Goal: Entertainment & Leisure: Consume media (video, audio)

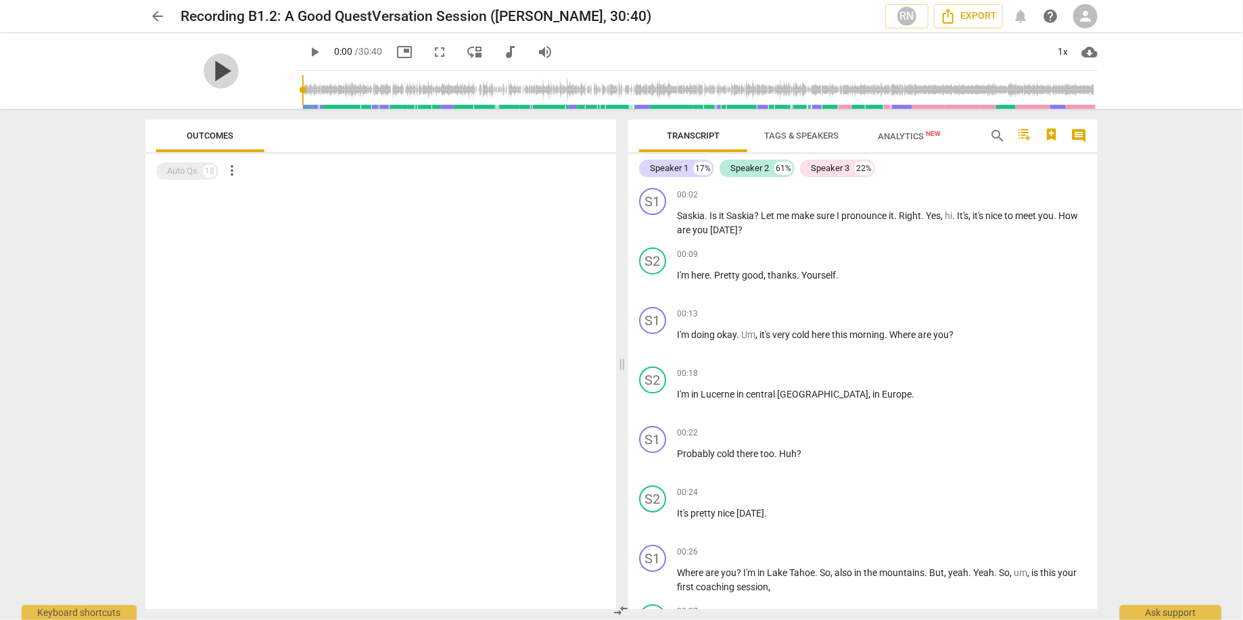
click at [214, 68] on span "play_arrow" at bounding box center [221, 70] width 35 height 35
type input "1"
click at [256, 39] on div "pause" at bounding box center [220, 71] width 151 height 76
click at [99, 74] on div "pause pause 0:09 / 30:40 picture_in_picture fullscreen move_down audiotrack vol…" at bounding box center [621, 71] width 1221 height 76
click at [114, 209] on div "arrow_back Recording B1.2: A Good QuestVersation Session ([PERSON_NAME], 30:40)…" at bounding box center [621, 310] width 1243 height 620
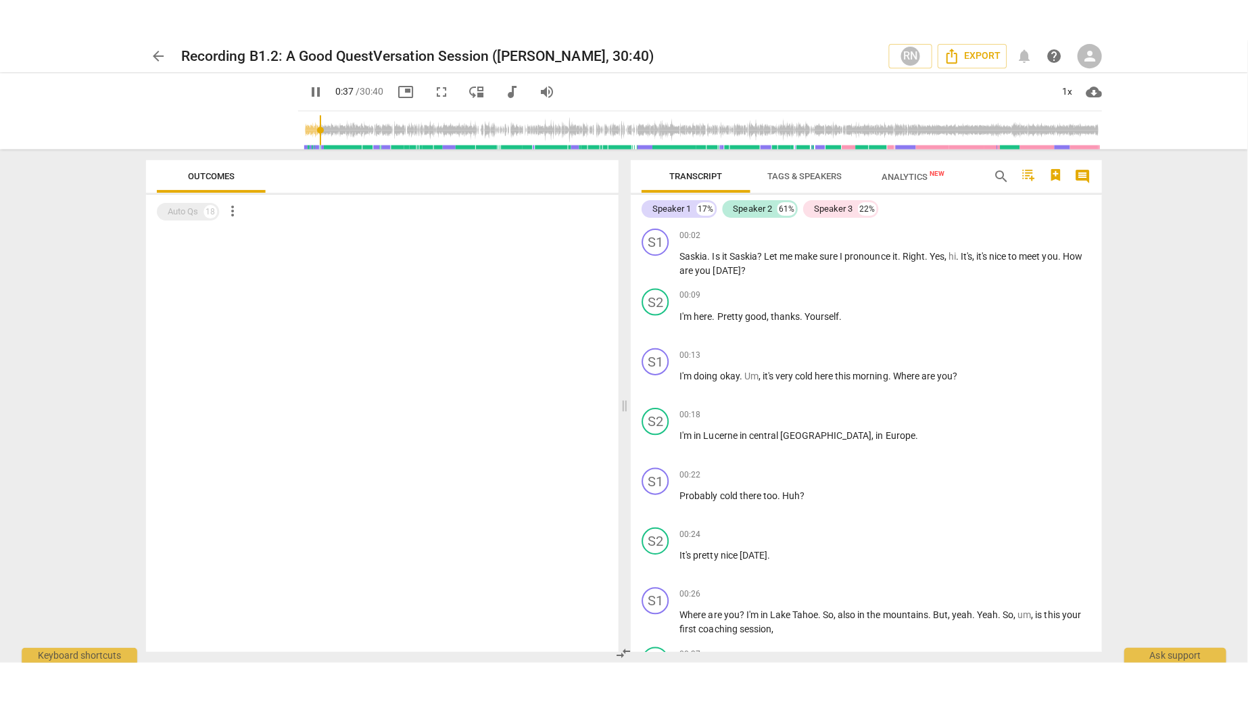
scroll to position [442, 0]
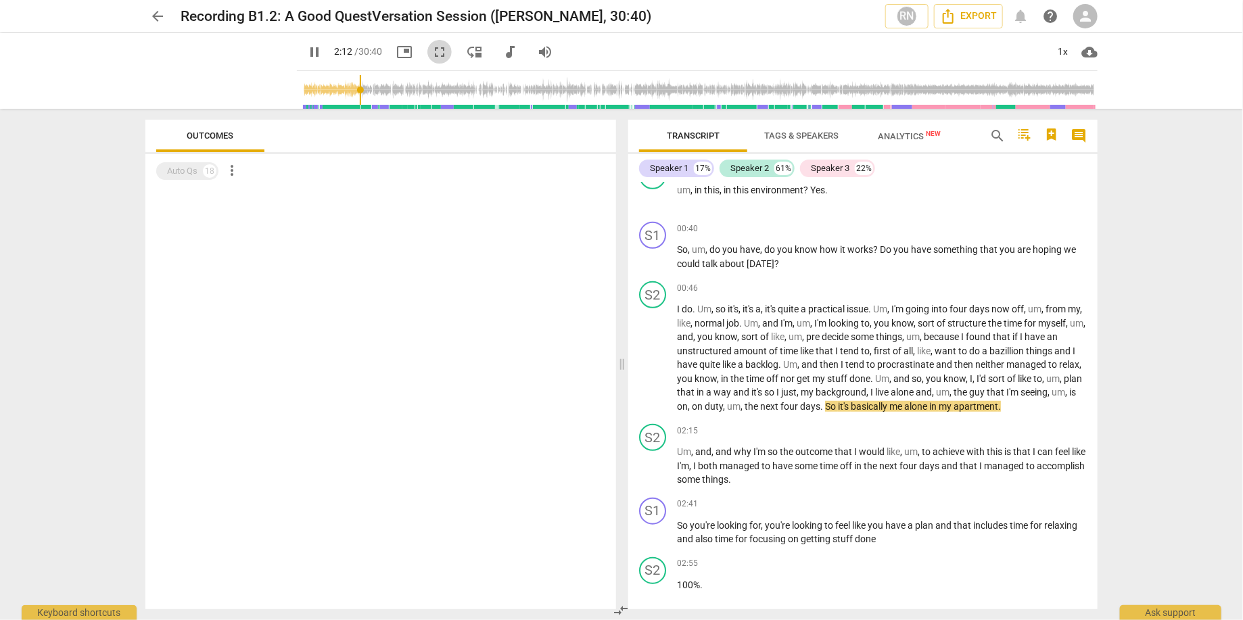
click at [431, 44] on span "fullscreen" at bounding box center [439, 52] width 16 height 16
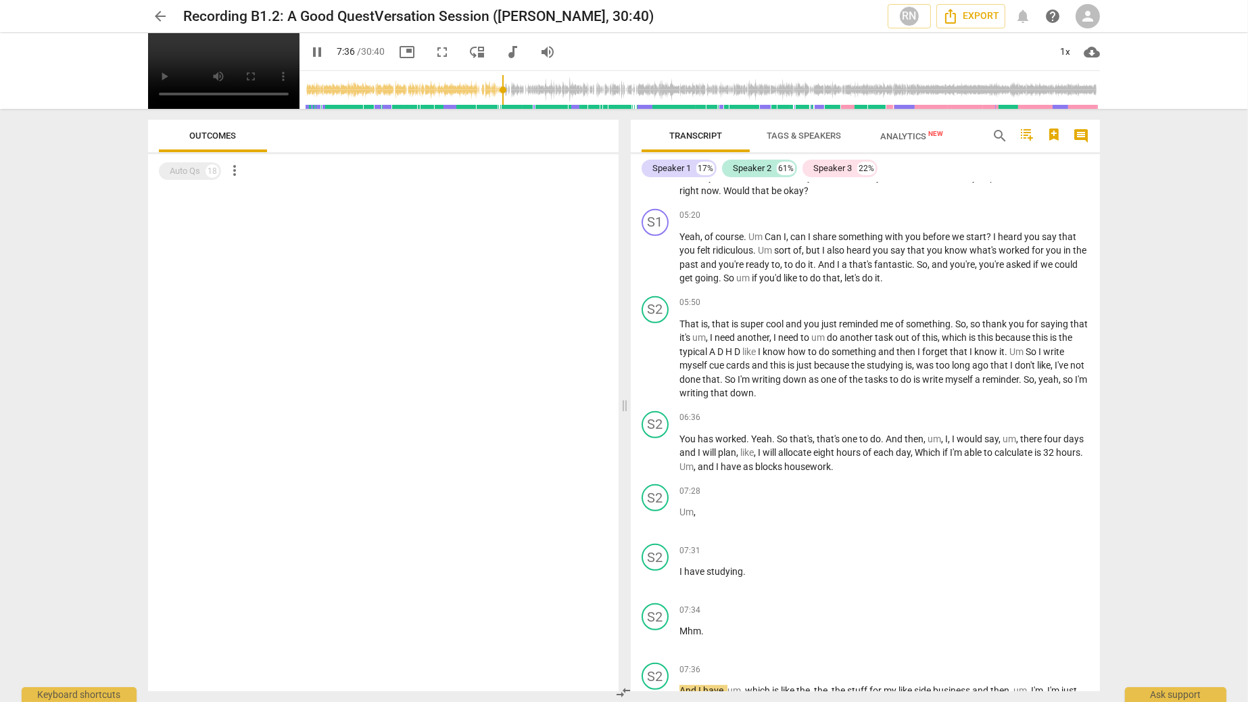
scroll to position [2013, 0]
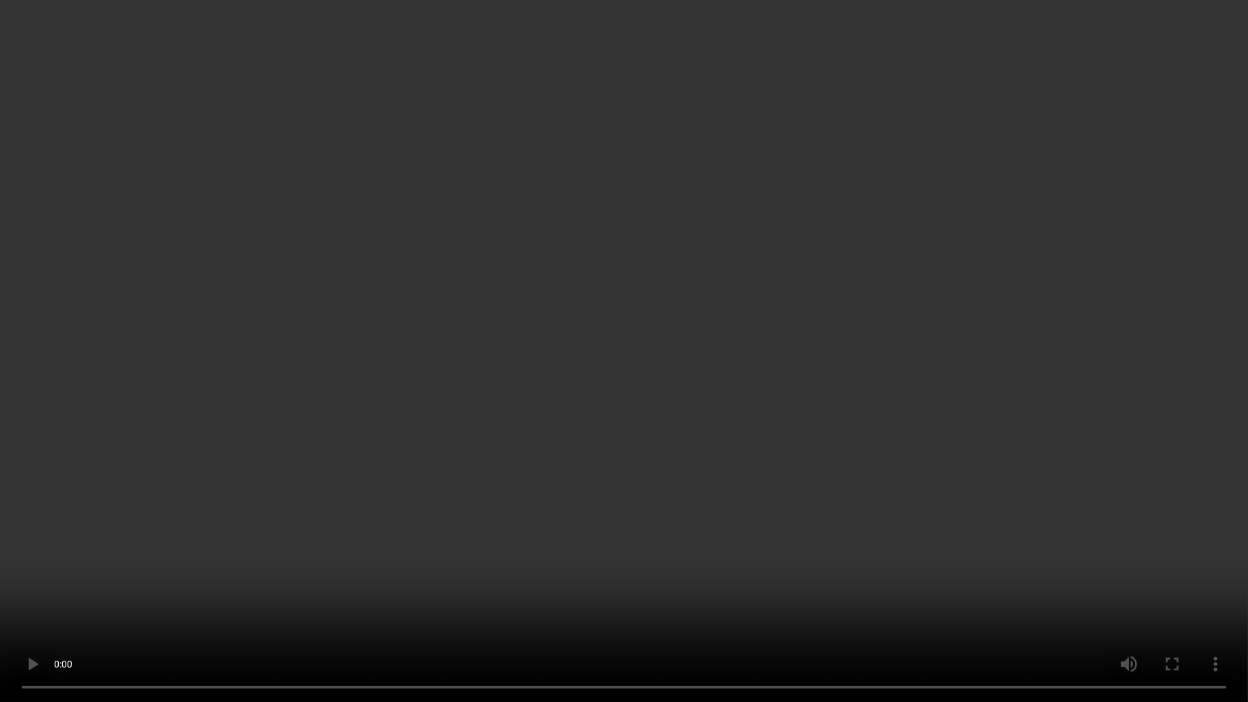
click at [612, 194] on video at bounding box center [624, 351] width 1248 height 702
click at [646, 97] on video at bounding box center [624, 351] width 1248 height 702
click at [1045, 514] on video at bounding box center [624, 351] width 1248 height 702
click at [809, 379] on video at bounding box center [624, 351] width 1248 height 702
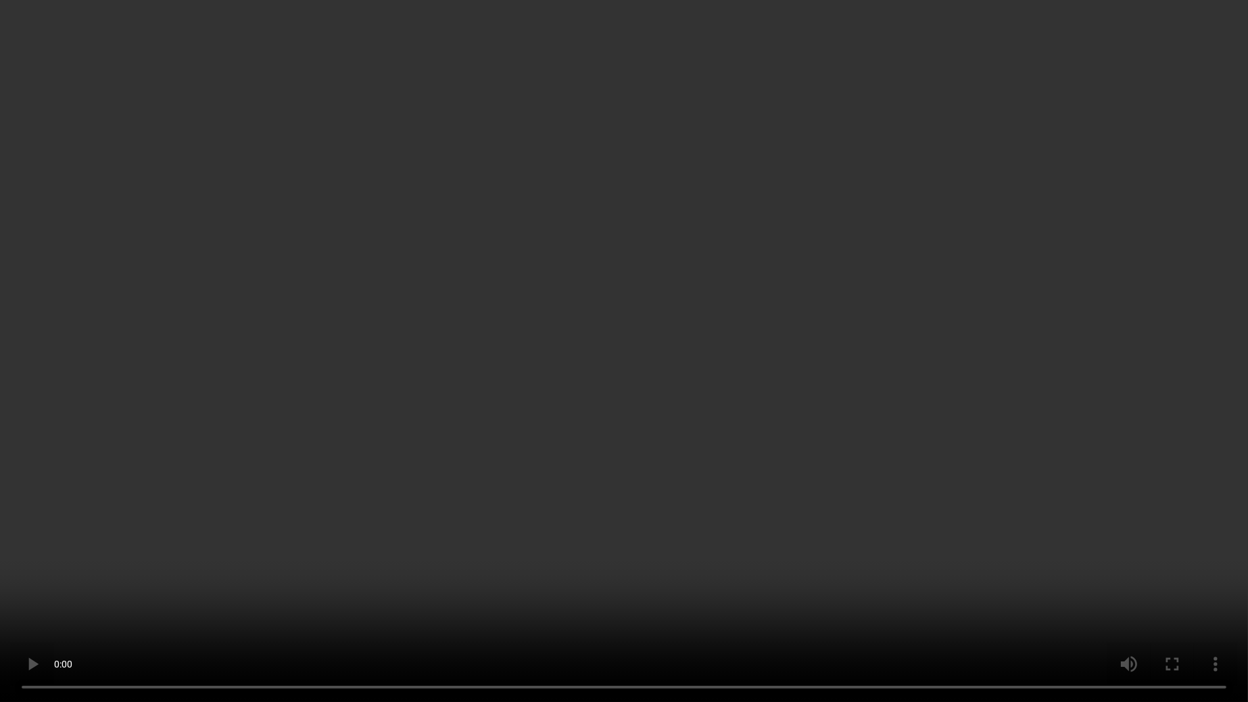
click at [653, 435] on video at bounding box center [624, 351] width 1248 height 702
click at [609, 337] on video at bounding box center [624, 351] width 1248 height 702
click at [527, 507] on video at bounding box center [624, 351] width 1248 height 702
drag, startPoint x: 526, startPoint y: 510, endPoint x: 526, endPoint y: 529, distance: 18.3
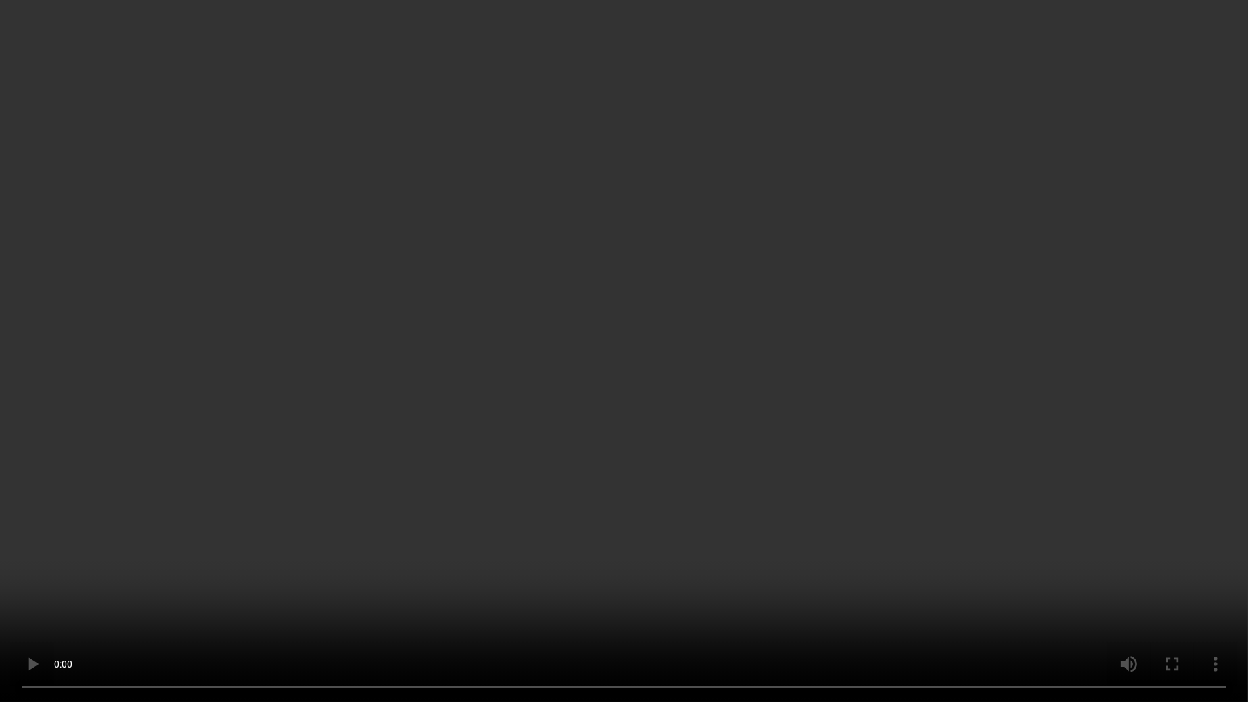
click at [526, 526] on video at bounding box center [624, 351] width 1248 height 702
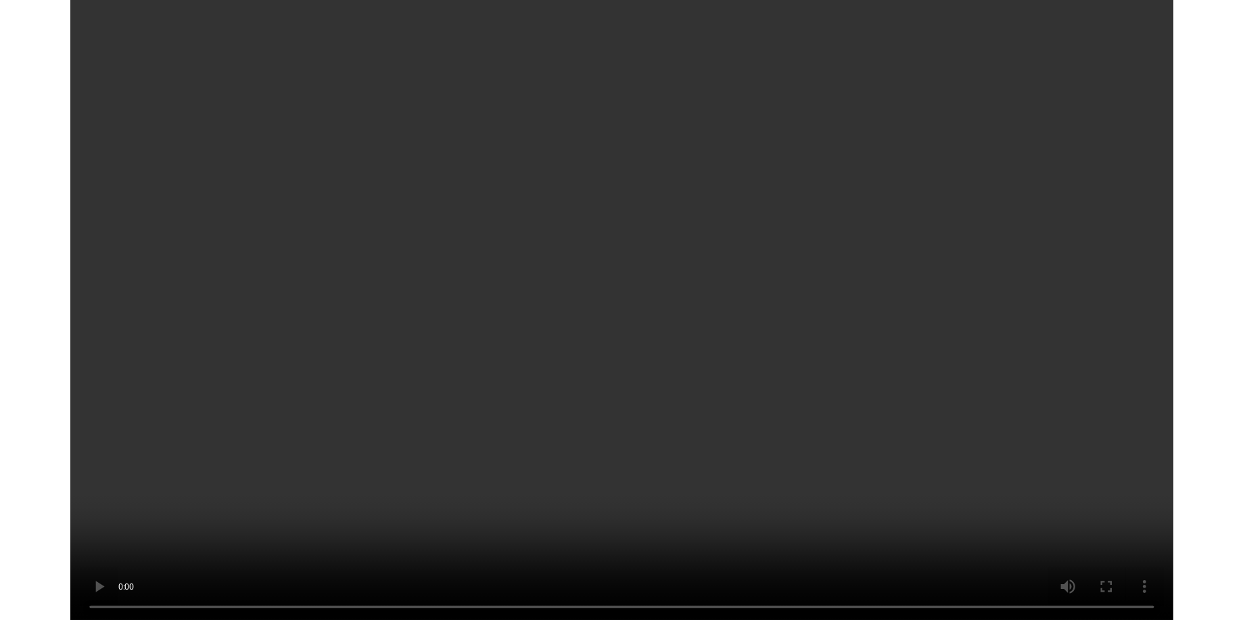
scroll to position [5792, 0]
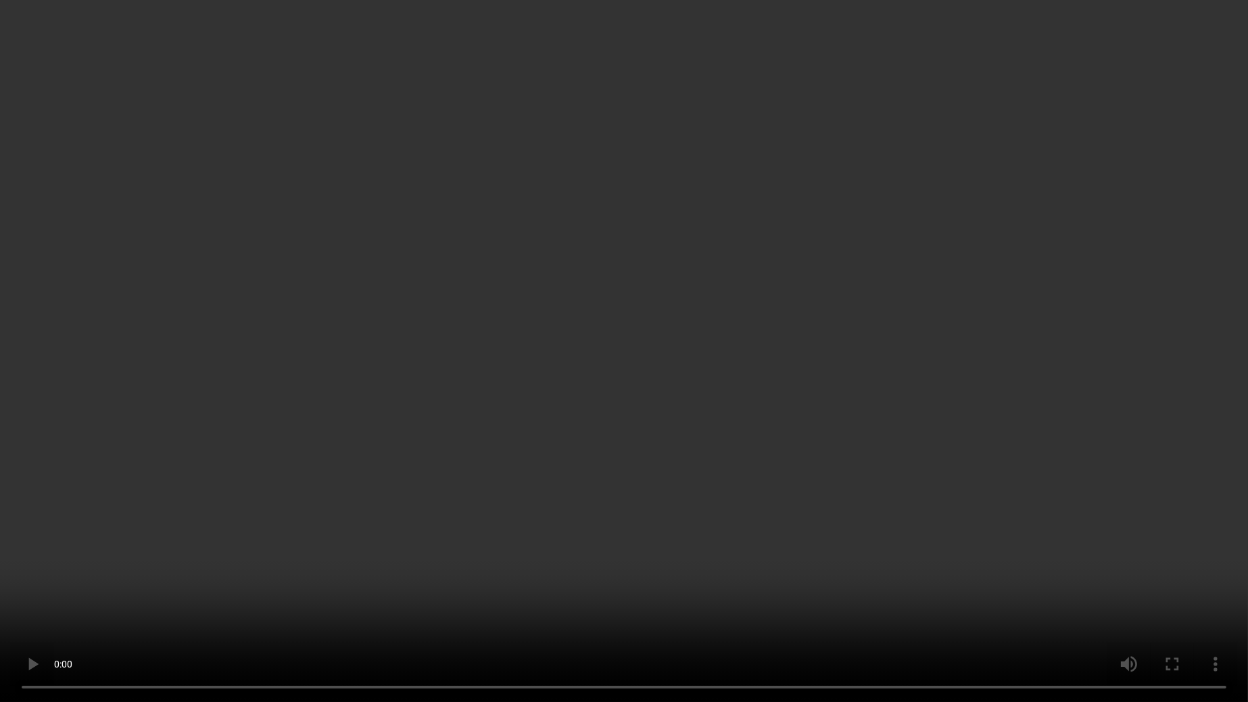
click at [1015, 439] on video at bounding box center [624, 351] width 1248 height 702
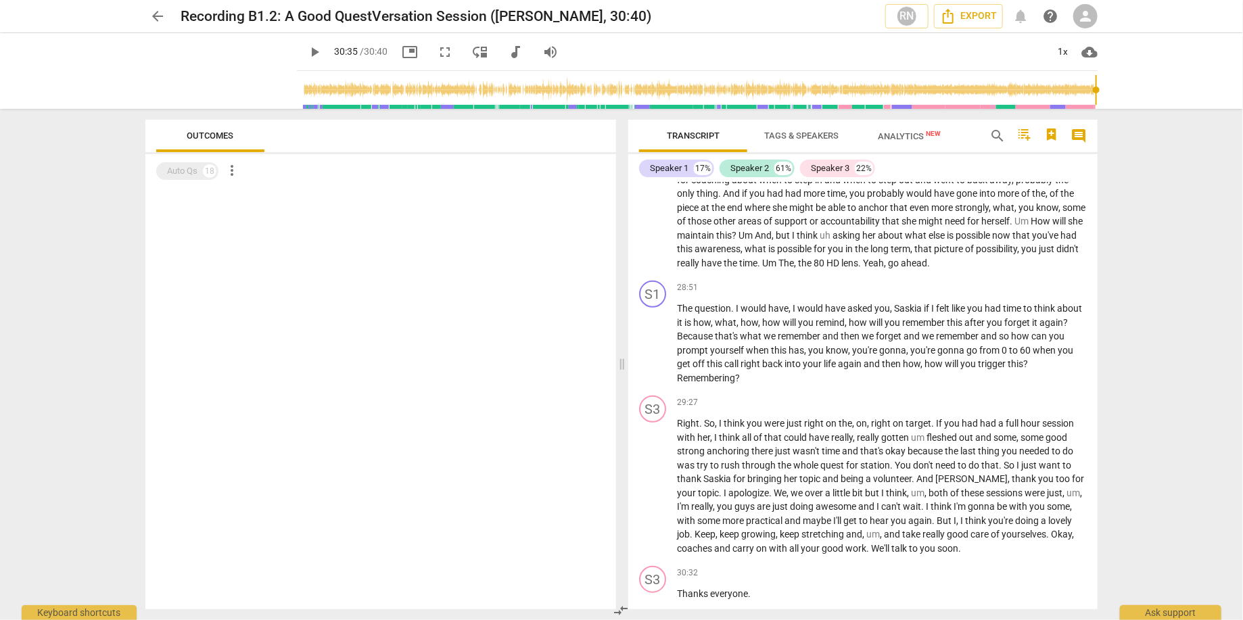
click at [437, 49] on span "fullscreen" at bounding box center [445, 52] width 16 height 16
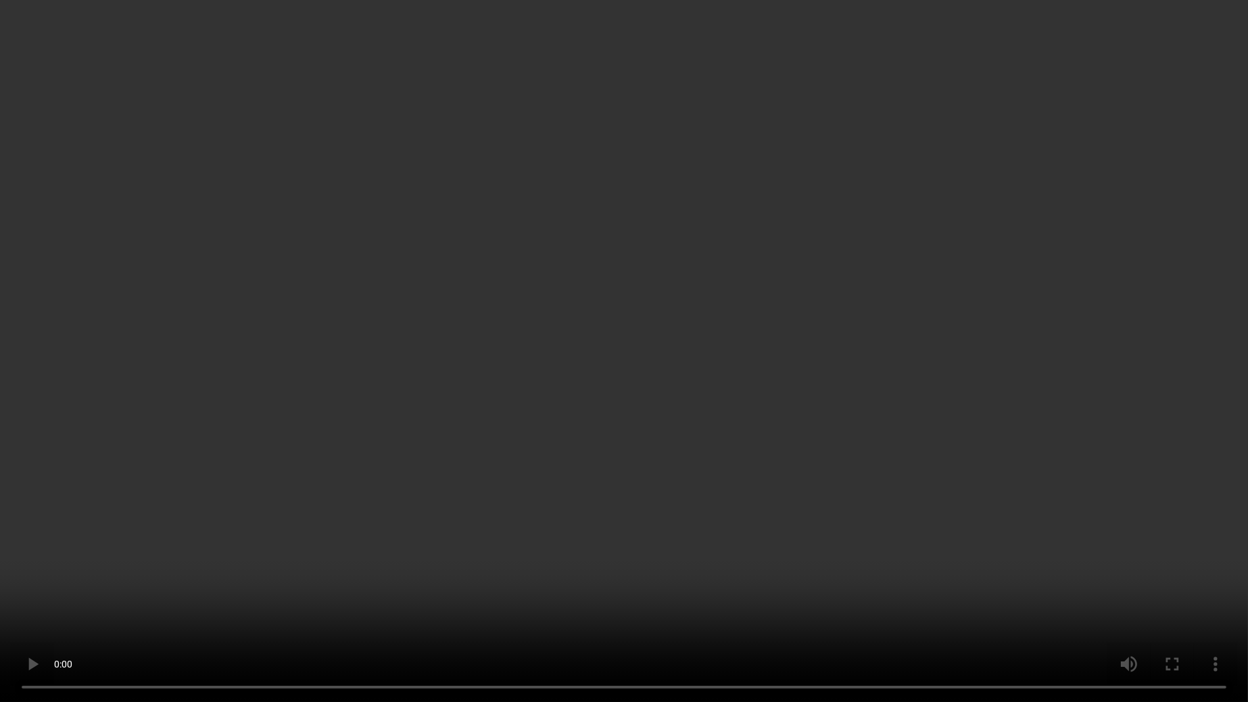
type input "1836"
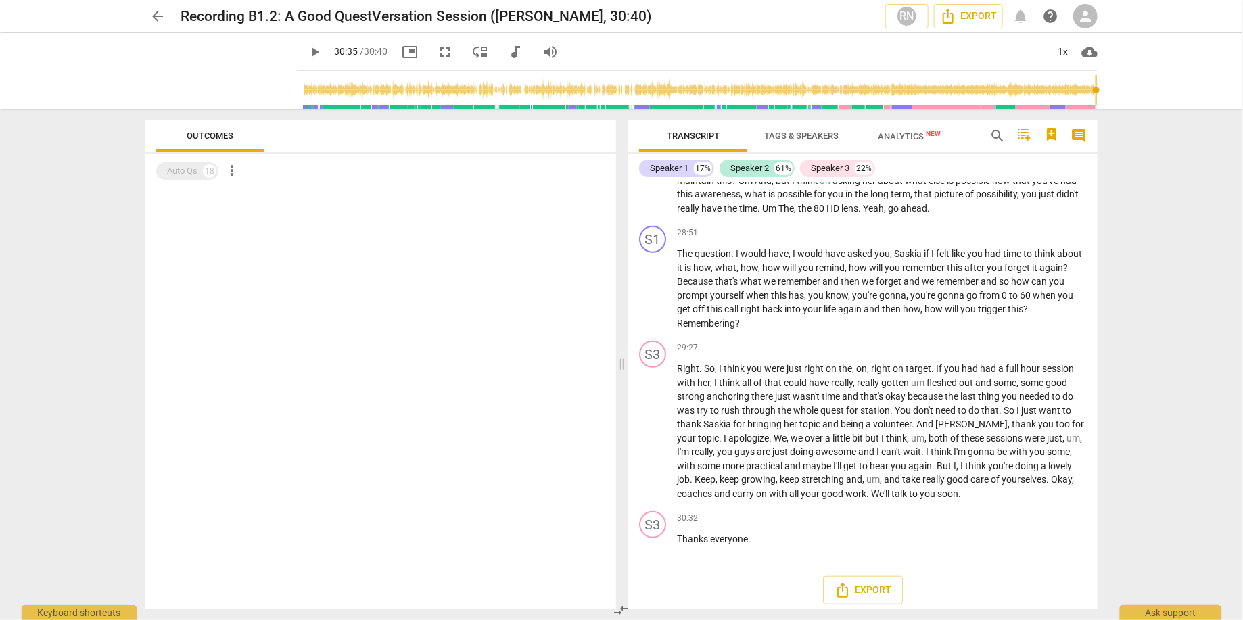
scroll to position [5874, 0]
